Goal: Communication & Community: Answer question/provide support

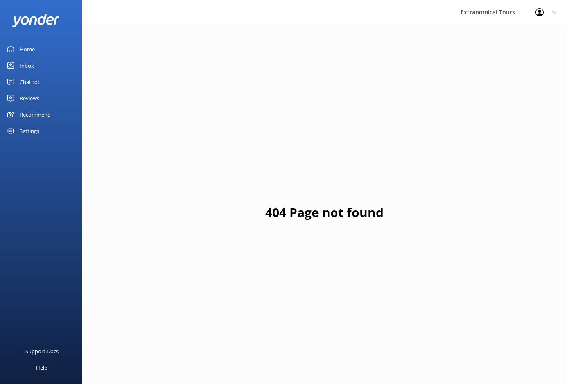
click at [27, 65] on div "Inbox" at bounding box center [27, 65] width 14 height 16
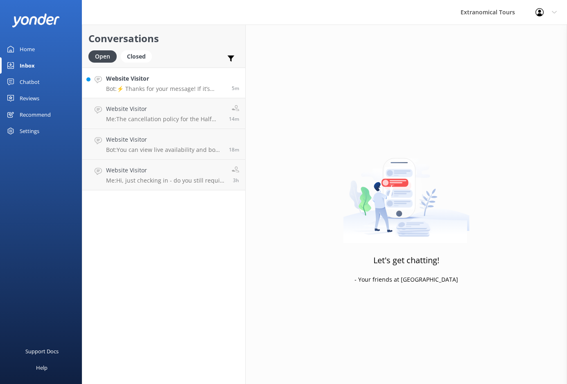
click at [166, 88] on p "Bot: ⚡ Thanks for your message! If it’s during our office hours (5:30am–10pm PT…" at bounding box center [165, 88] width 119 height 7
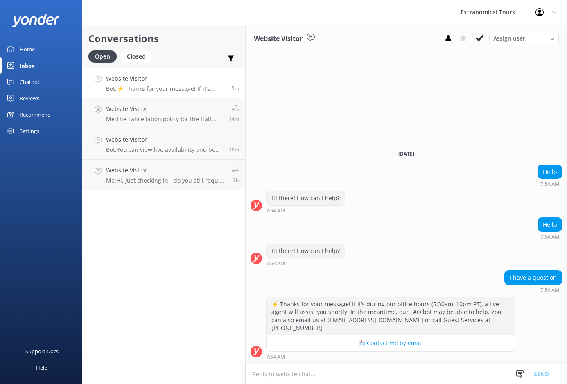
click at [355, 368] on textarea at bounding box center [405, 374] width 321 height 20
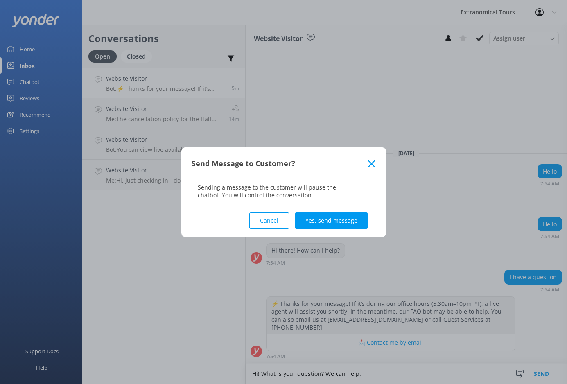
type textarea "Hi! What is your question? We can help."
click at [526, 363] on button "Send" at bounding box center [541, 373] width 31 height 20
click at [322, 219] on button "Yes, send message" at bounding box center [331, 220] width 72 height 16
